Goal: Check status: Check status

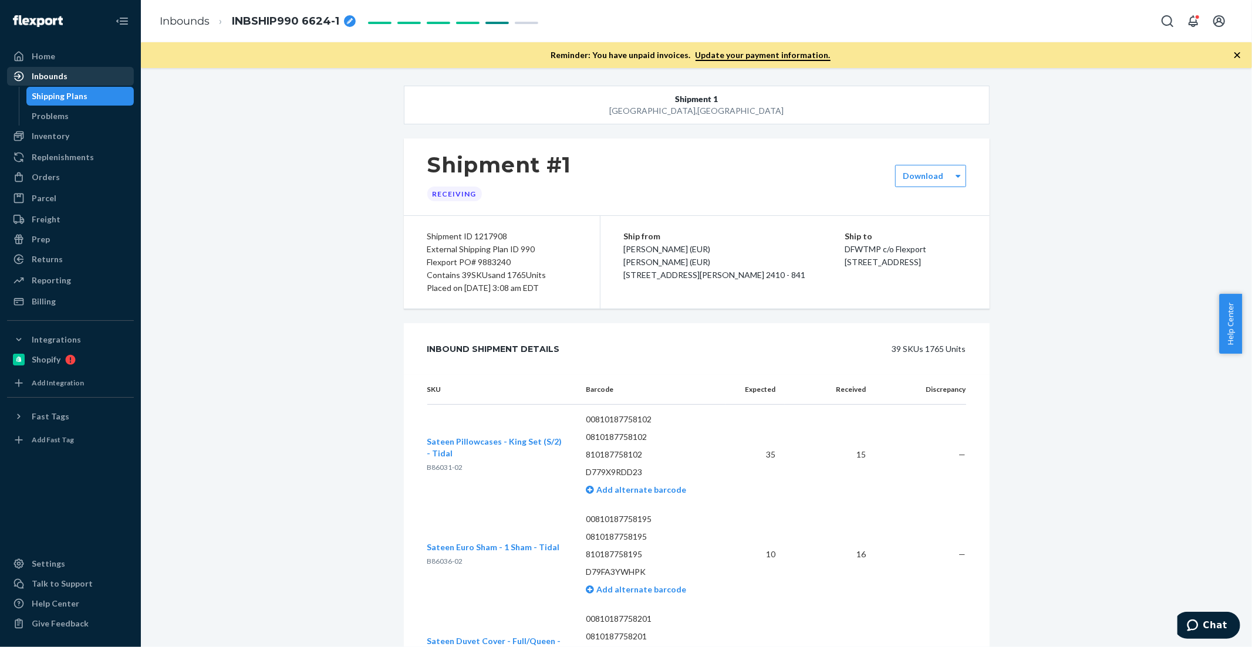
scroll to position [1369, 0]
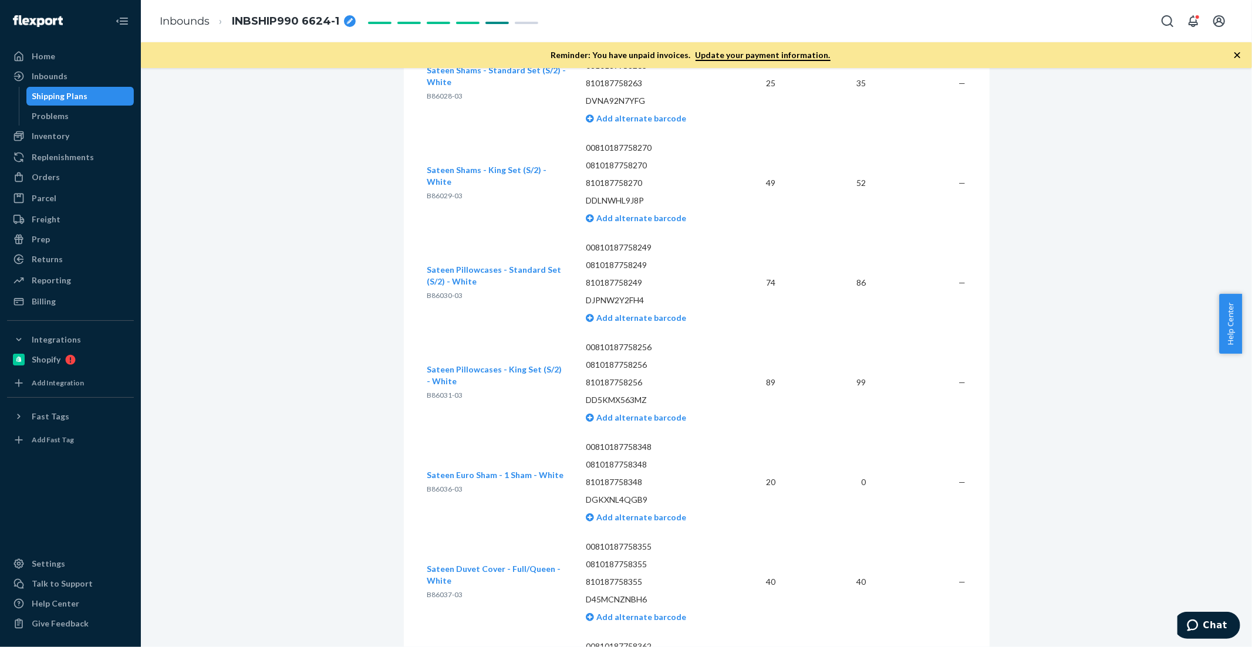
click at [62, 89] on div "Shipping Plans" at bounding box center [81, 96] width 106 height 16
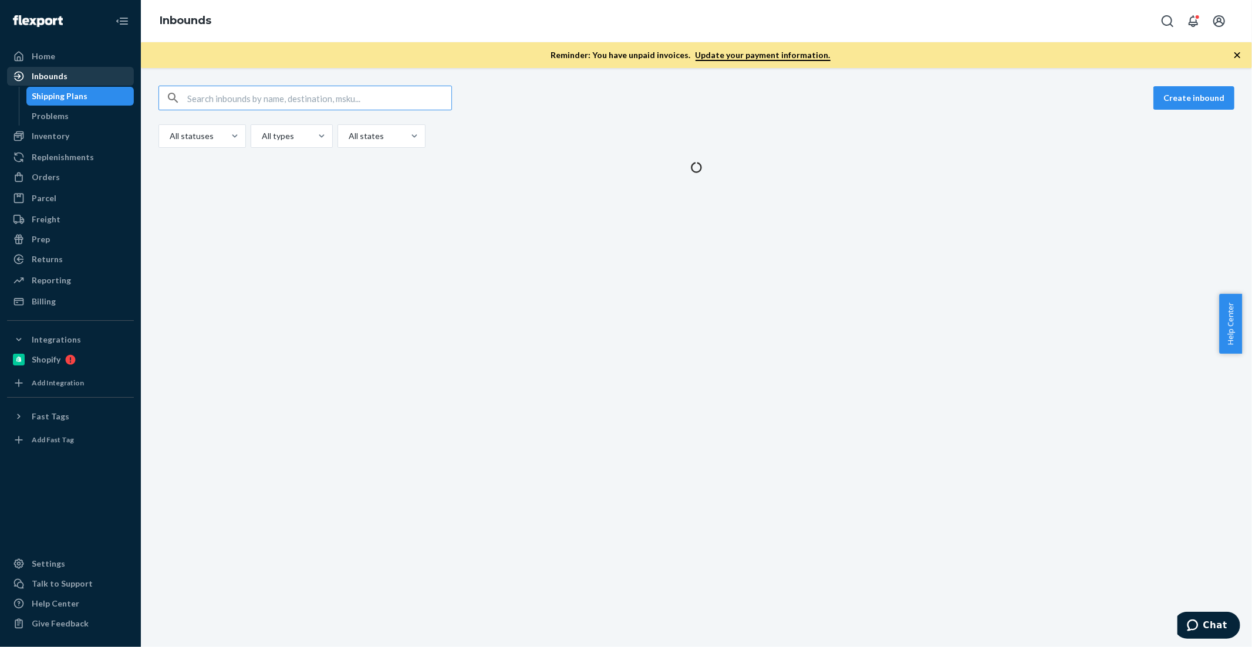
click at [73, 72] on div "Inbounds" at bounding box center [70, 76] width 124 height 16
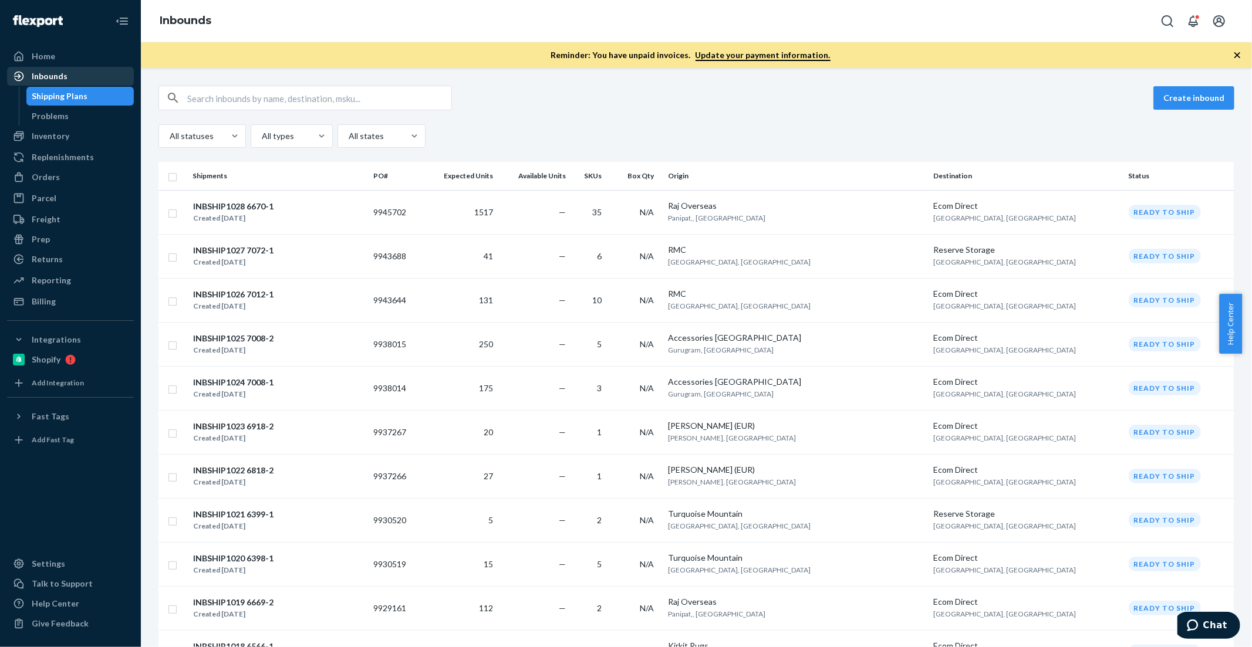
click at [74, 77] on div "Inbounds" at bounding box center [70, 76] width 124 height 16
click at [323, 96] on input "text" at bounding box center [319, 97] width 264 height 23
paste input "9883240-DTC"
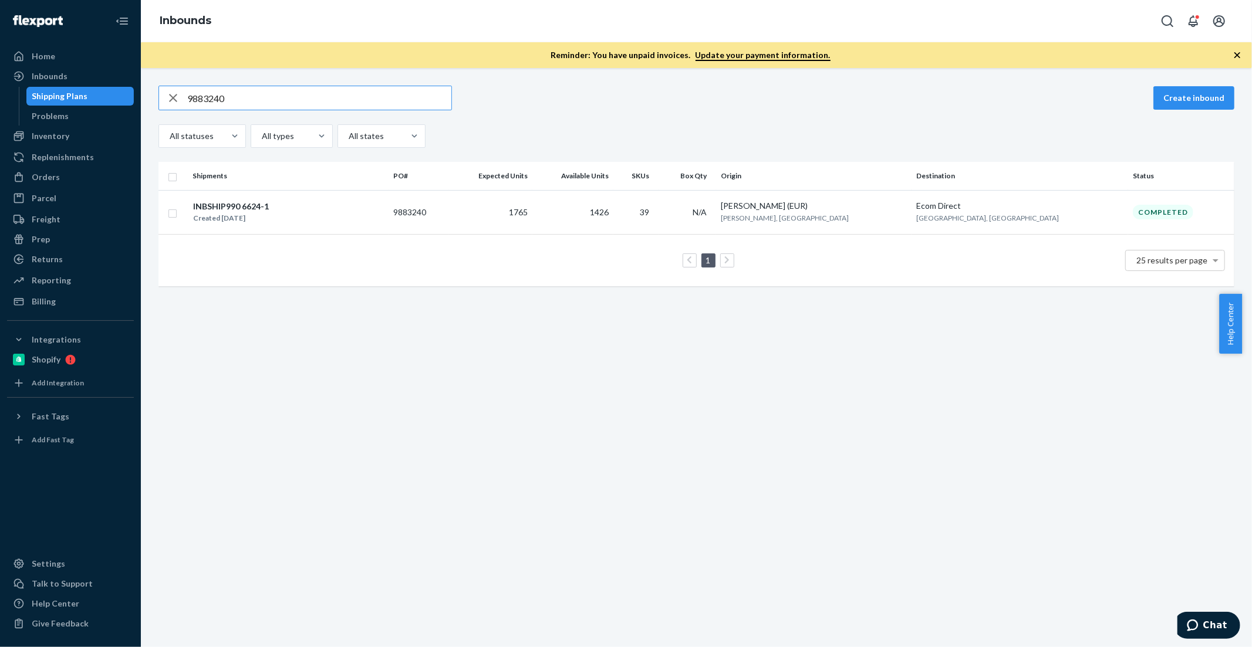
paste input "48846-DTC"
paste input "08039-DTC"
paste input "752437-DTC"
paste input "919776-DTC"
drag, startPoint x: 250, startPoint y: 95, endPoint x: 124, endPoint y: 88, distance: 126.4
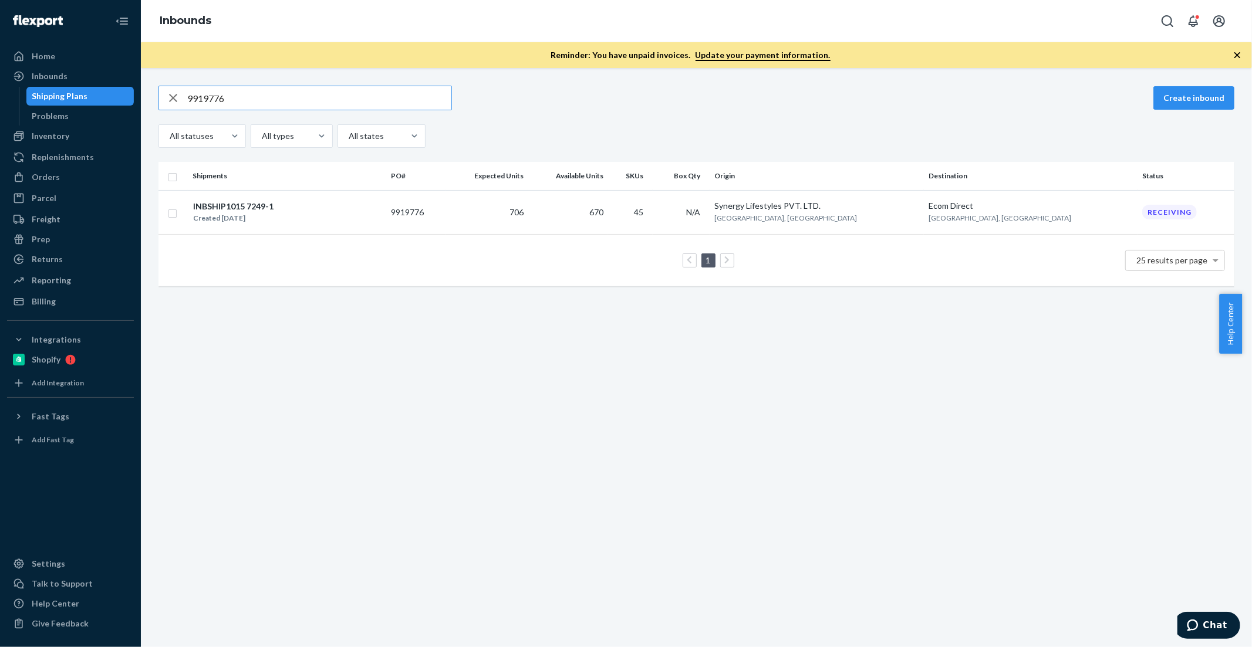
click at [108, 97] on div "Home Inbounds Shipping Plans Problems Inventory Products Branded Packaging Repl…" at bounding box center [626, 323] width 1252 height 647
paste input "38460"
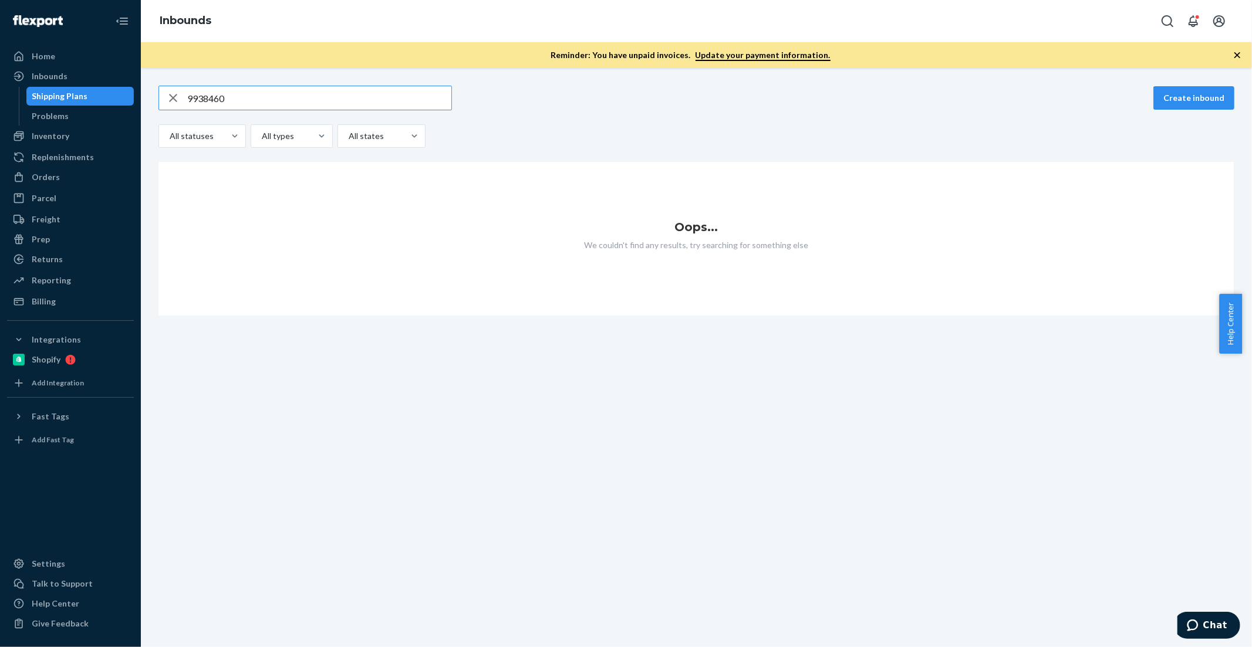
type input "9938460"
